Goal: Transaction & Acquisition: Download file/media

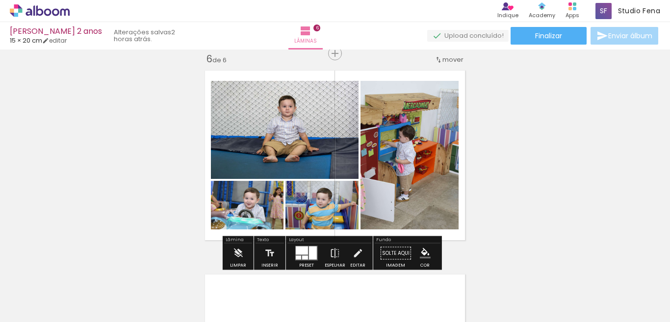
scroll to position [0, 291]
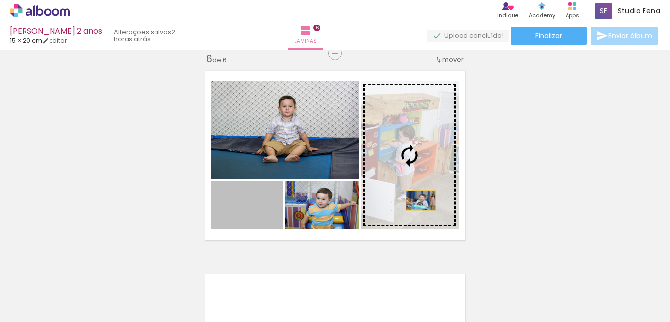
drag, startPoint x: 257, startPoint y: 220, endPoint x: 428, endPoint y: 197, distance: 172.6
click at [0, 0] on slot at bounding box center [0, 0] width 0 height 0
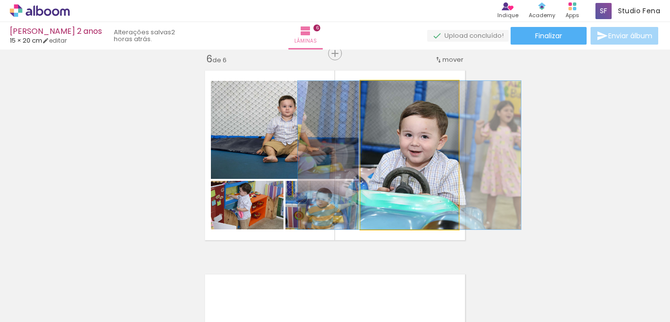
click at [419, 188] on quentale-photo at bounding box center [409, 155] width 98 height 149
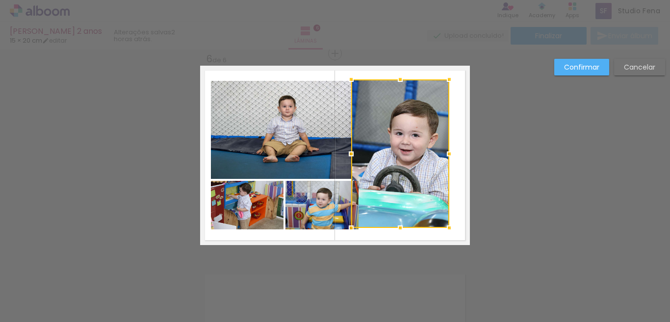
drag, startPoint x: 419, startPoint y: 183, endPoint x: 409, endPoint y: 182, distance: 9.4
click at [409, 182] on div at bounding box center [400, 153] width 98 height 149
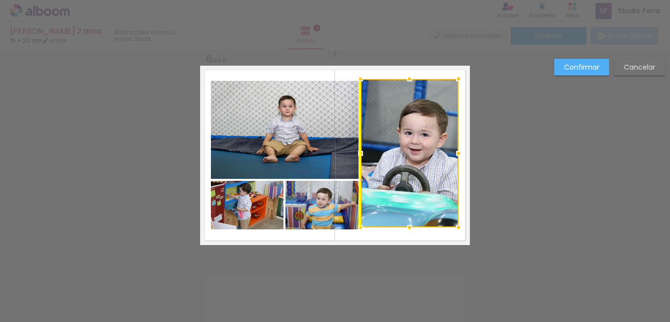
drag, startPoint x: 425, startPoint y: 184, endPoint x: 434, endPoint y: 184, distance: 9.3
click at [434, 184] on div at bounding box center [409, 153] width 98 height 149
click at [0, 0] on slot "Cancelar" at bounding box center [0, 0] width 0 height 0
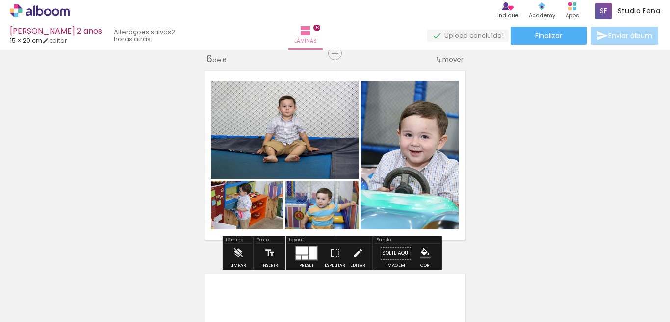
click at [424, 155] on quentale-photo at bounding box center [409, 155] width 98 height 149
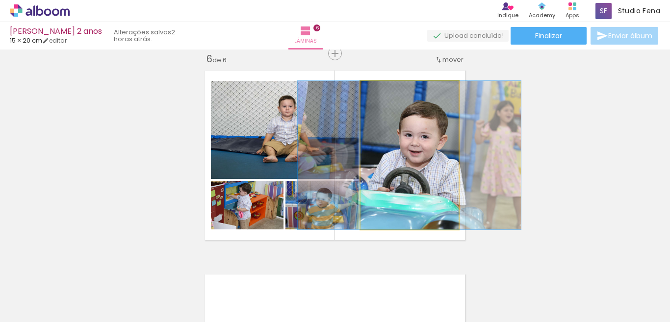
click at [424, 155] on quentale-photo at bounding box center [409, 155] width 98 height 149
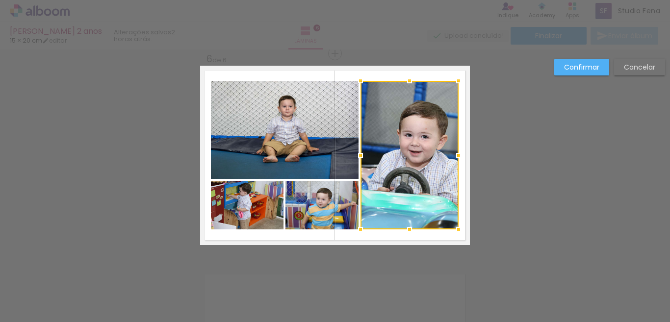
click at [422, 155] on div at bounding box center [409, 155] width 98 height 149
click at [420, 152] on div at bounding box center [409, 155] width 98 height 149
click at [400, 169] on div at bounding box center [409, 155] width 98 height 149
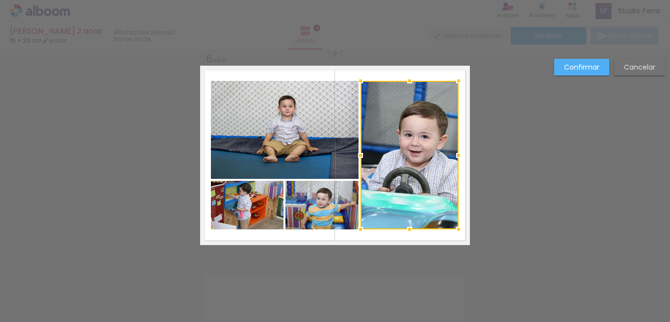
click at [0, 0] on slot "Cancelar" at bounding box center [0, 0] width 0 height 0
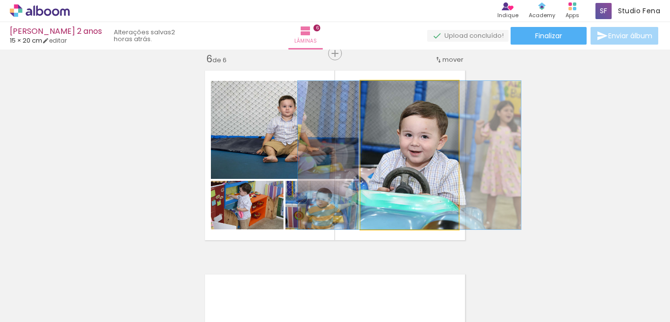
click at [411, 155] on quentale-photo at bounding box center [409, 155] width 98 height 149
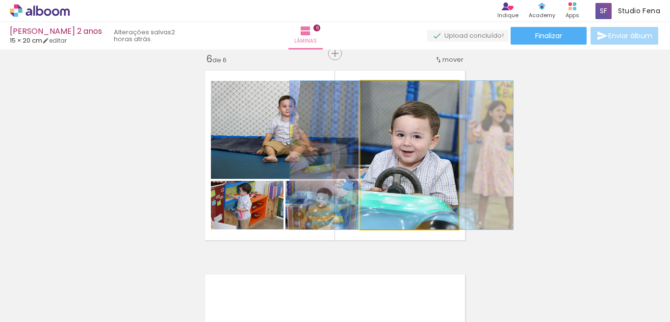
drag, startPoint x: 411, startPoint y: 155, endPoint x: 403, endPoint y: 155, distance: 7.9
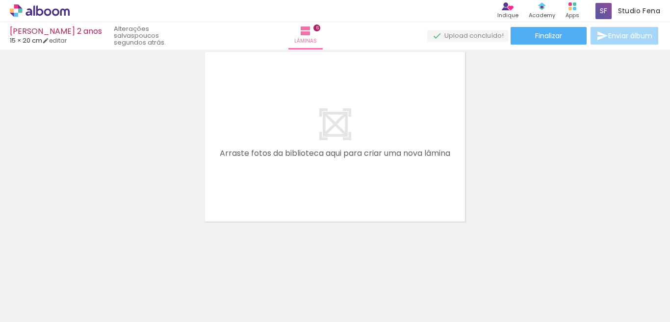
scroll to position [0, 854]
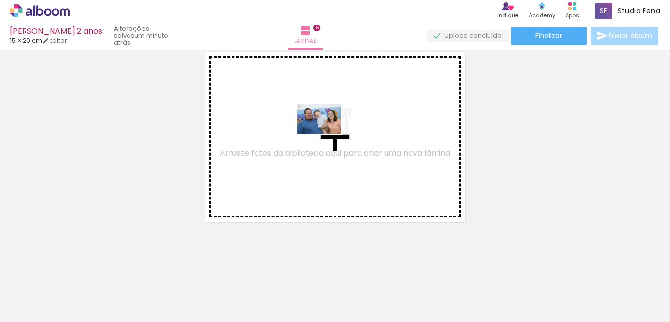
drag, startPoint x: 452, startPoint y: 299, endPoint x: 319, endPoint y: 123, distance: 221.1
click at [319, 123] on quentale-workspace at bounding box center [335, 161] width 670 height 322
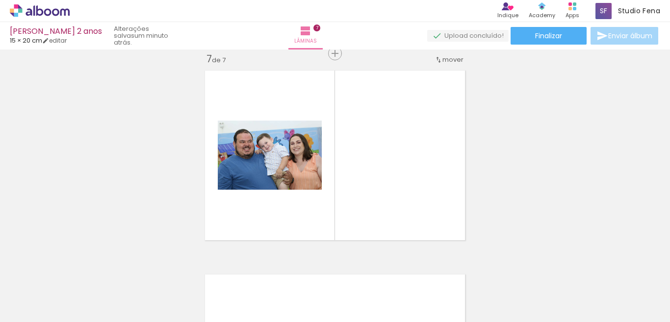
scroll to position [0, 1343]
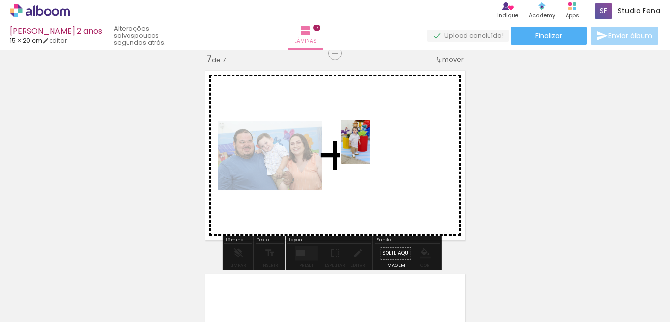
drag, startPoint x: 412, startPoint y: 299, endPoint x: 370, endPoint y: 148, distance: 156.6
click at [370, 148] on quentale-workspace at bounding box center [335, 161] width 670 height 322
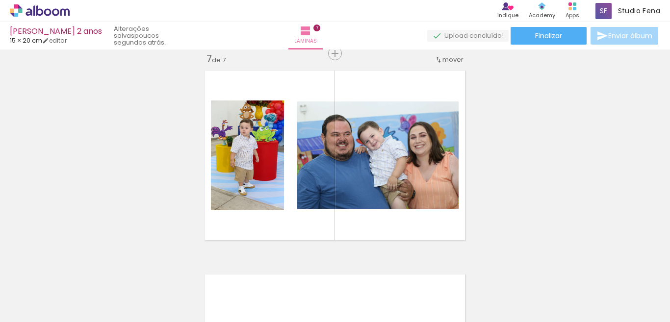
scroll to position [0, 1451]
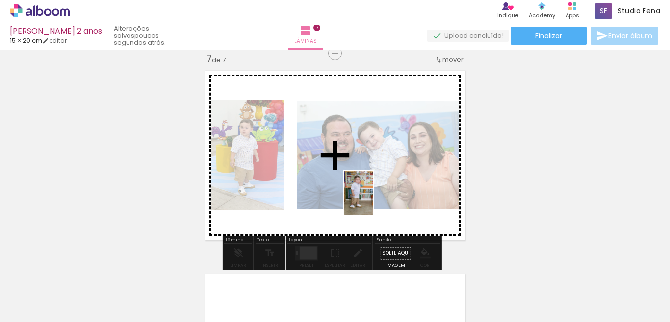
drag, startPoint x: 357, startPoint y: 300, endPoint x: 373, endPoint y: 200, distance: 100.7
click at [373, 200] on quentale-workspace at bounding box center [335, 161] width 670 height 322
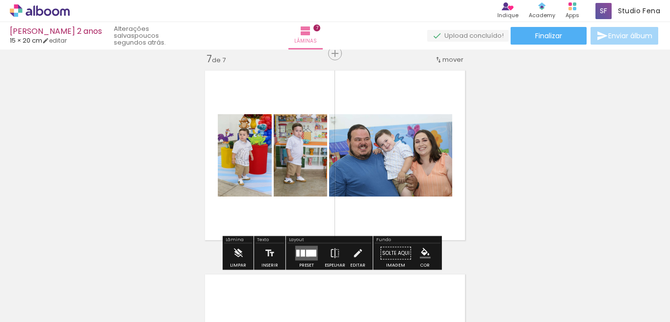
click at [306, 255] on div at bounding box center [311, 253] width 10 height 7
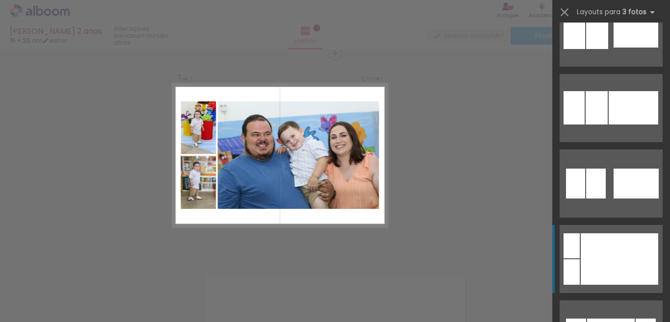
scroll to position [1029, 0]
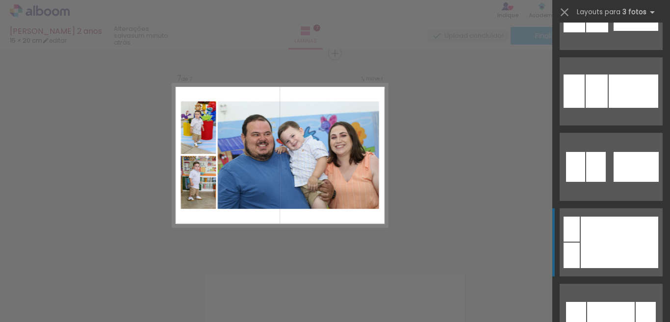
click at [617, 254] on div at bounding box center [618, 242] width 77 height 51
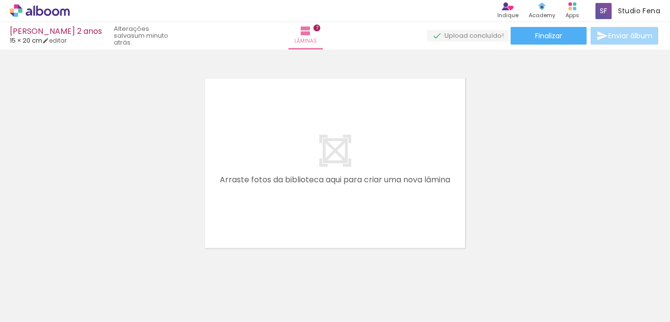
scroll to position [0, 1055]
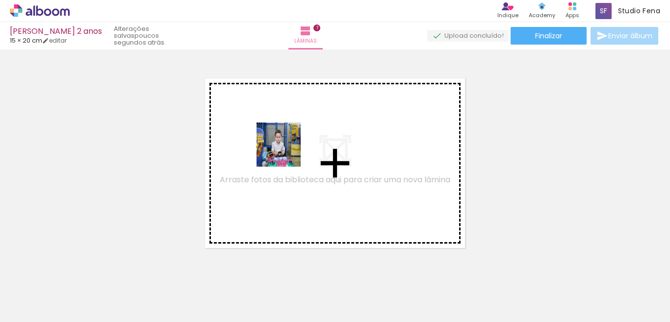
drag, startPoint x: 418, startPoint y: 300, endPoint x: 282, endPoint y: 150, distance: 203.4
click at [282, 150] on quentale-workspace at bounding box center [335, 161] width 670 height 322
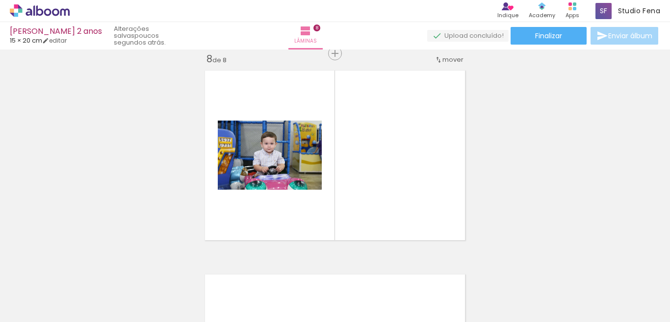
scroll to position [0, 394]
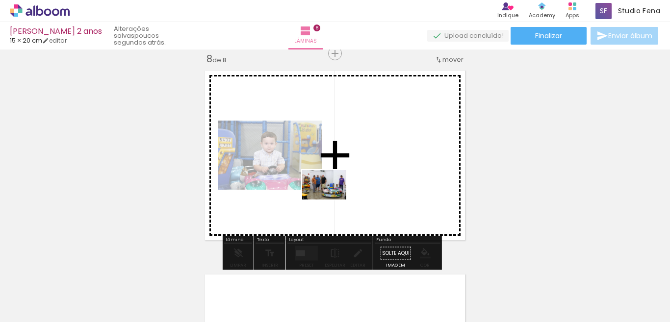
drag, startPoint x: 325, startPoint y: 269, endPoint x: 331, endPoint y: 196, distance: 73.4
click at [331, 196] on quentale-workspace at bounding box center [335, 161] width 670 height 322
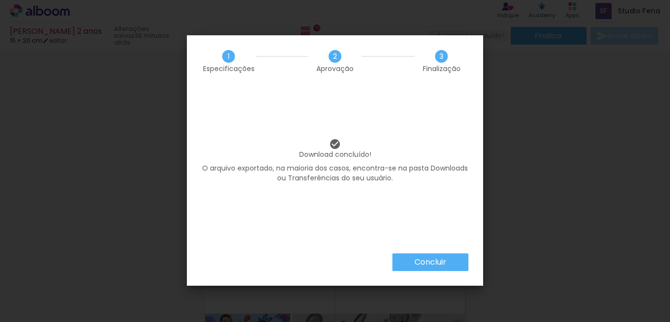
scroll to position [0, 2598]
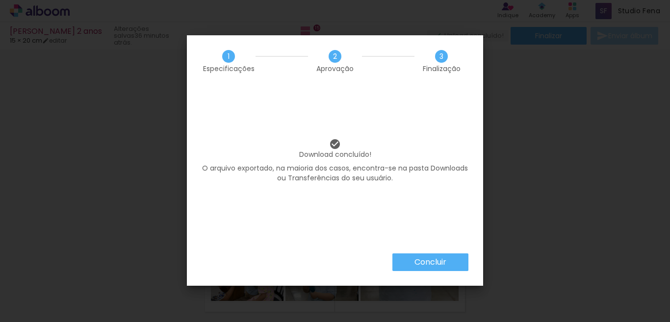
click at [0, 0] on slot "Concluir" at bounding box center [0, 0] width 0 height 0
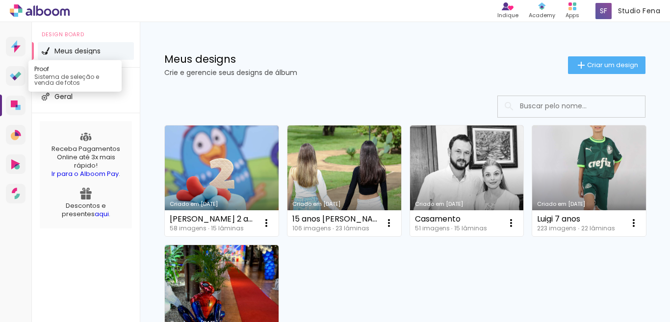
click at [13, 80] on icon at bounding box center [16, 76] width 12 height 9
